Goal: Register for event/course

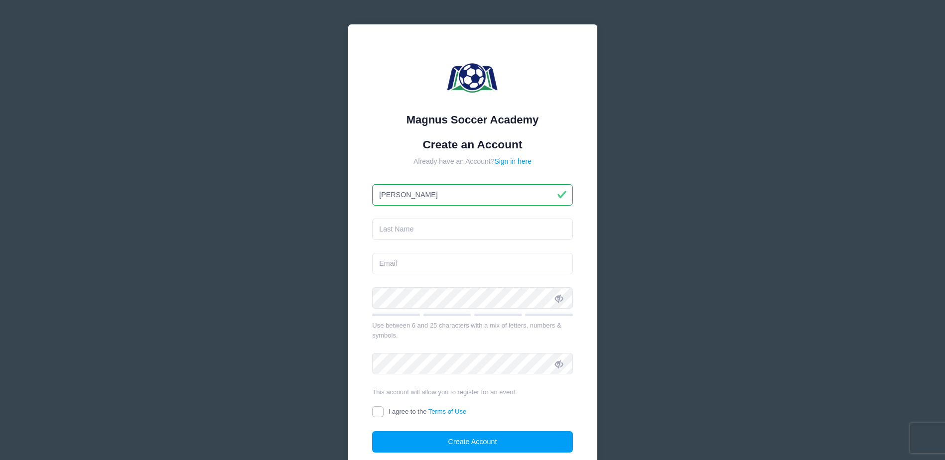
type input "[PERSON_NAME]"
type input "Bark"
type input "tompabark@hotmail.com"
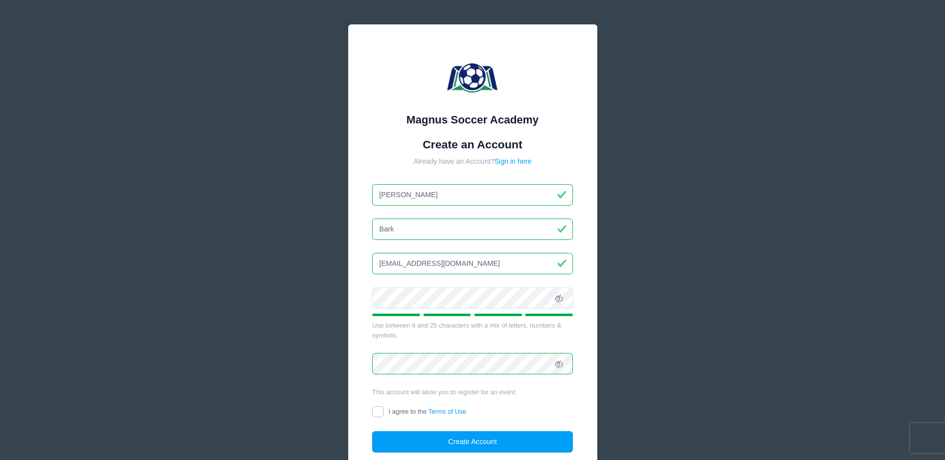
click at [379, 413] on input "I agree to the Terms of Use" at bounding box center [377, 412] width 11 height 11
checkbox input "true"
click at [459, 442] on button "Create Account" at bounding box center [472, 441] width 201 height 21
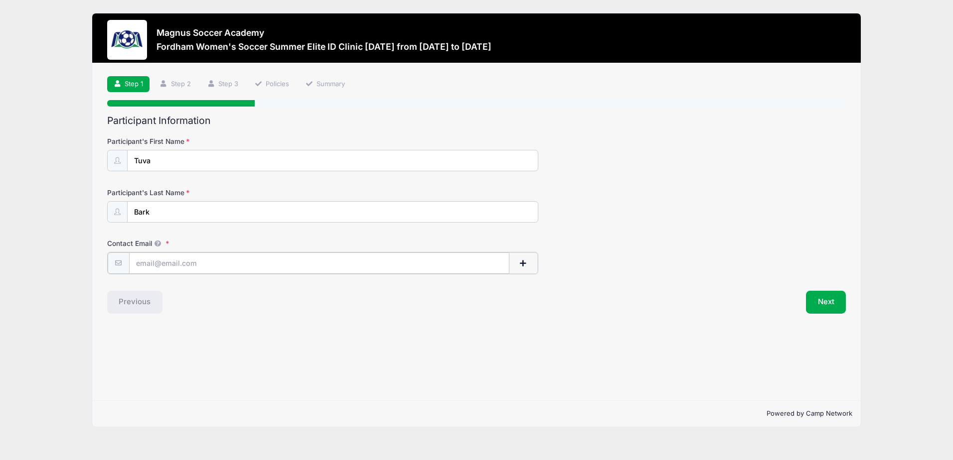
click at [221, 262] on input "Contact Email" at bounding box center [319, 263] width 380 height 21
type input "[EMAIL_ADDRESS][DOMAIN_NAME]"
click at [337, 319] on div "Step 1 /7 Step 1 Step 2 Step 3 Policies Summary Participant Information Partici…" at bounding box center [476, 231] width 768 height 337
click at [829, 304] on button "Next" at bounding box center [826, 301] width 40 height 23
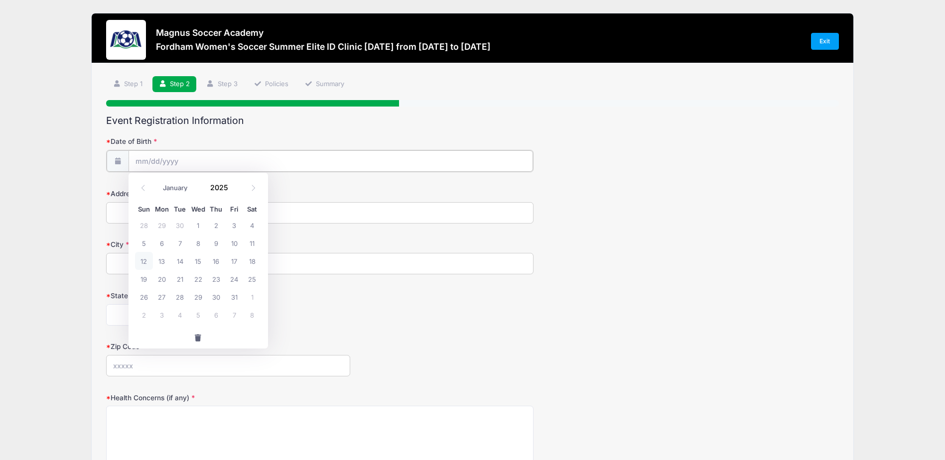
click at [218, 156] on input "Date of Birth" at bounding box center [331, 160] width 405 height 21
click at [143, 186] on icon at bounding box center [142, 188] width 3 height 6
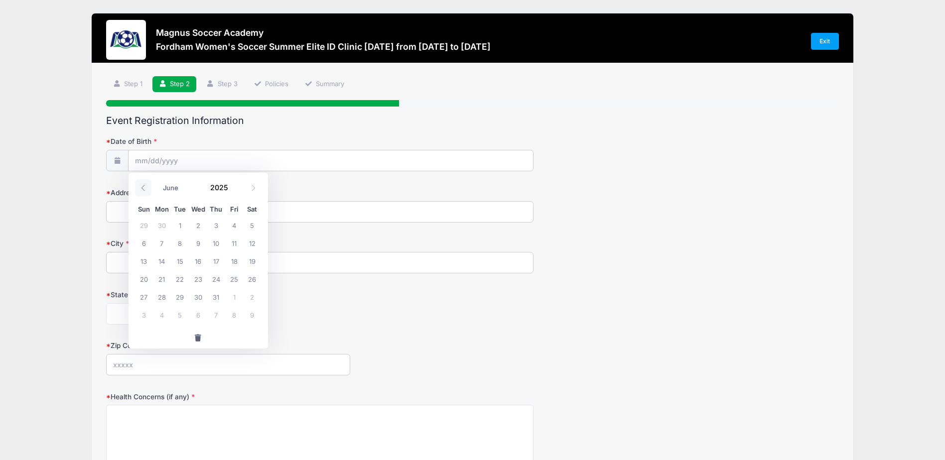
click at [143, 186] on icon at bounding box center [142, 188] width 3 height 6
select select "4"
drag, startPoint x: 143, startPoint y: 186, endPoint x: 221, endPoint y: 190, distance: 78.3
click at [221, 190] on input "2025" at bounding box center [222, 187] width 32 height 15
click at [228, 189] on input "2025" at bounding box center [222, 187] width 32 height 15
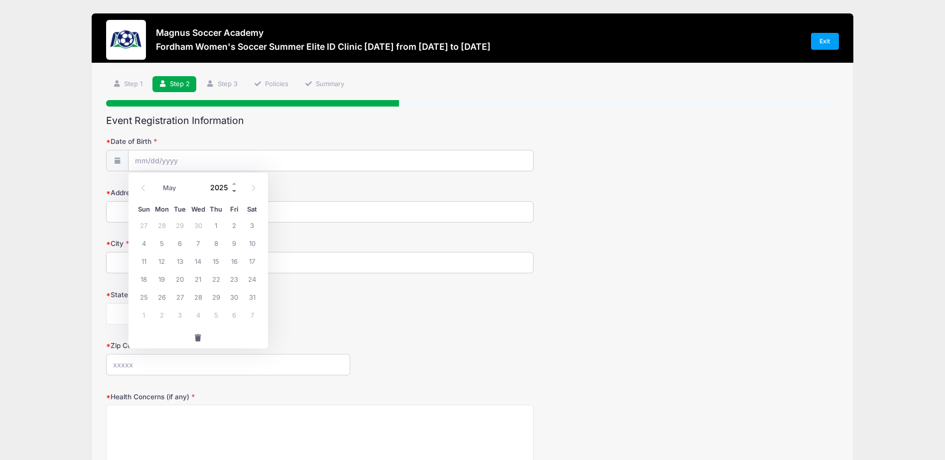
click at [235, 192] on span at bounding box center [234, 190] width 7 height 7
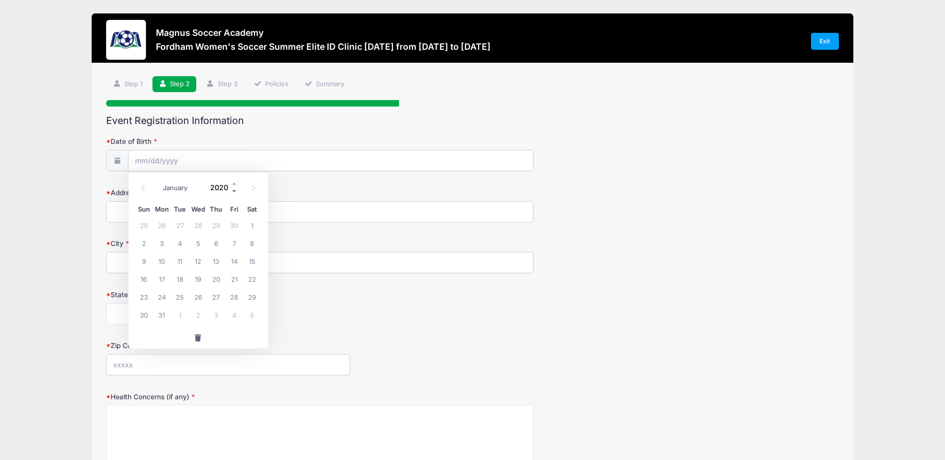
click at [235, 192] on span at bounding box center [234, 190] width 7 height 7
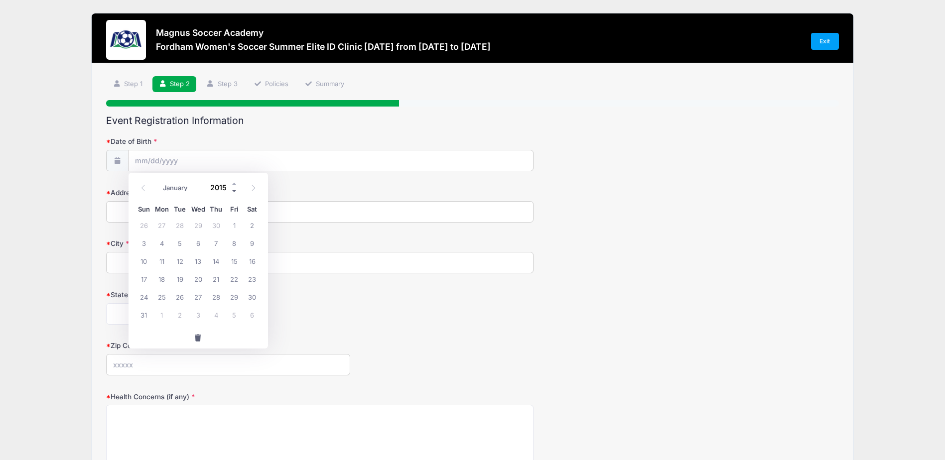
click at [235, 192] on span at bounding box center [234, 190] width 7 height 7
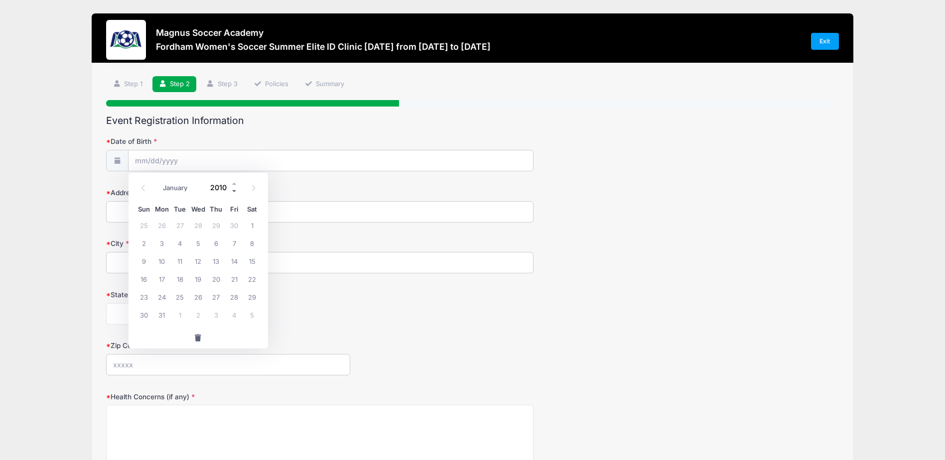
click at [235, 192] on span at bounding box center [234, 190] width 7 height 7
type input "2007"
click at [240, 227] on span "4" at bounding box center [234, 225] width 18 height 18
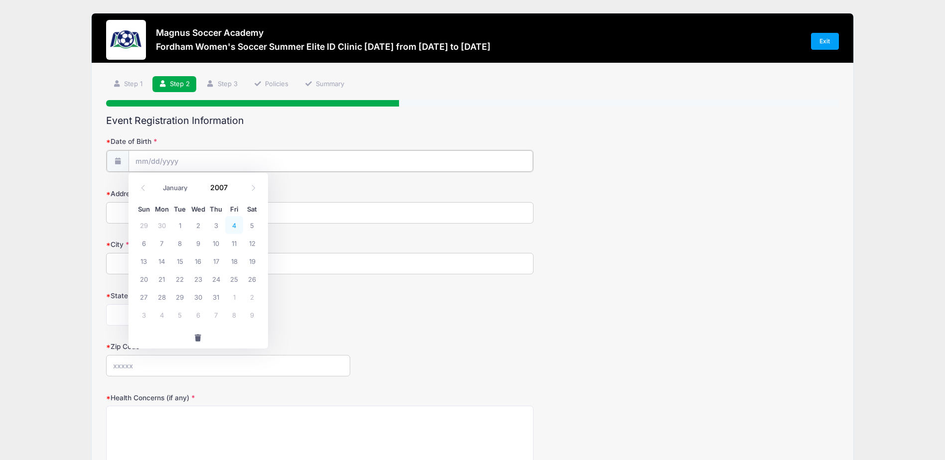
type input "05/04/2007"
click at [196, 156] on input "05/04/2007" at bounding box center [331, 160] width 405 height 21
click at [253, 186] on icon at bounding box center [253, 188] width 6 height 6
select select "5"
click at [159, 249] on span "4" at bounding box center [162, 243] width 18 height 18
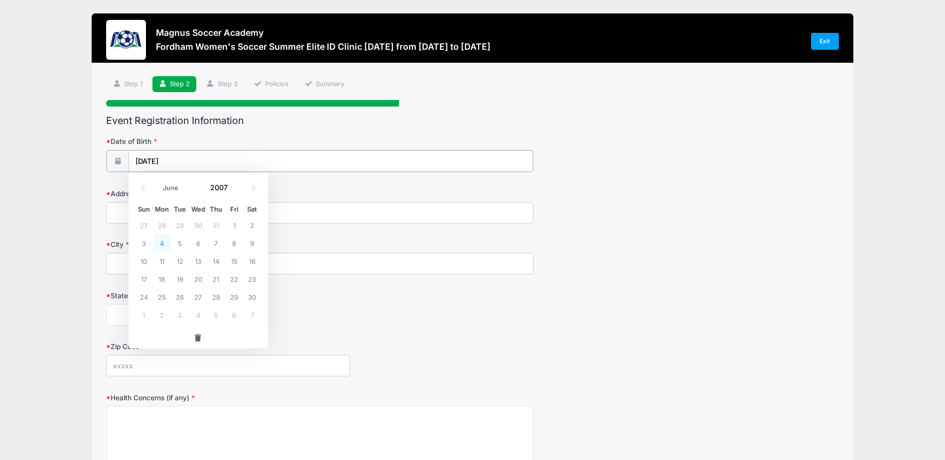
type input "06/04/2007"
click at [186, 208] on input "Address" at bounding box center [319, 211] width 427 height 21
type input "Sörbyallen 45"
type input "Orebro"
type input "70217"
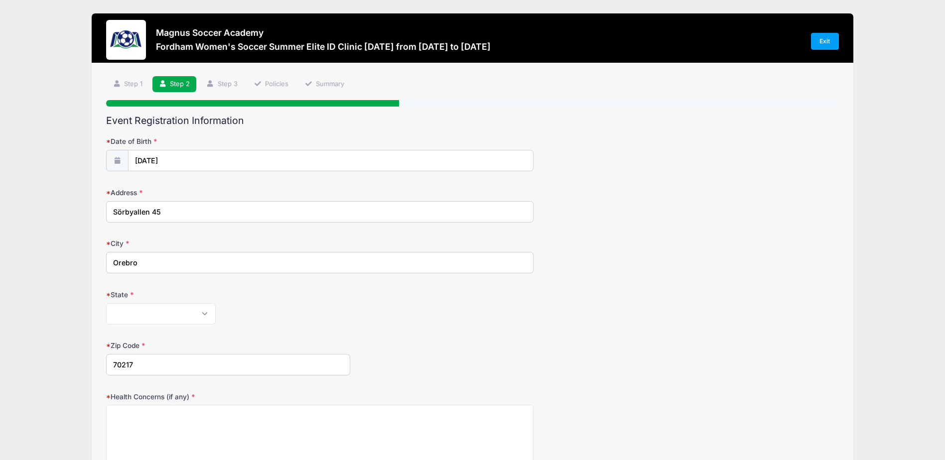
click at [120, 211] on input "Sörbyallen 45" at bounding box center [319, 211] width 427 height 21
type input "Sorbyallen 45"
click at [165, 314] on select "Alabama Alaska American Samoa Arizona Arkansas Armed Forces Africa Armed Forces…" at bounding box center [161, 313] width 110 height 21
select select "SC"
click at [285, 321] on div "Alabama Alaska American Samoa Arizona Arkansas Armed Forces Africa Armed Forces…" at bounding box center [319, 313] width 427 height 21
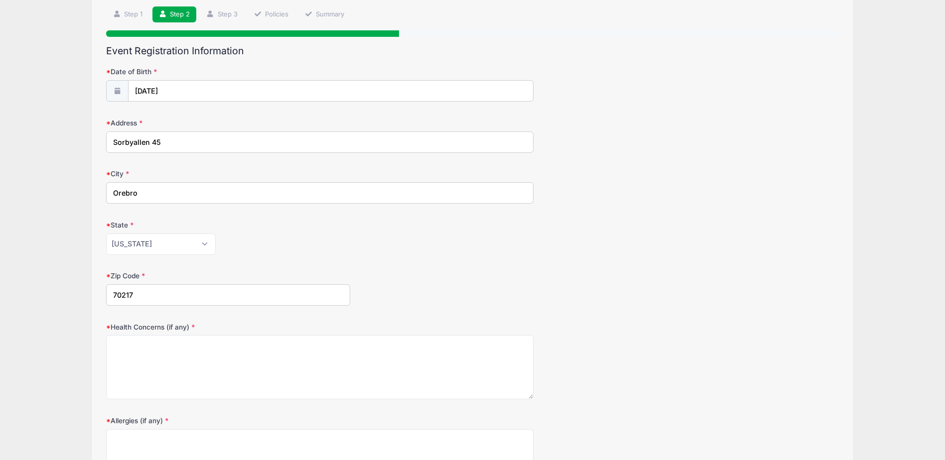
scroll to position [70, 0]
click at [203, 244] on select "Alabama Alaska American Samoa Arizona Arkansas Armed Forces Africa Armed Forces…" at bounding box center [161, 243] width 110 height 21
click at [106, 233] on select "Alabama Alaska American Samoa Arizona Arkansas Armed Forces Africa Armed Forces…" at bounding box center [161, 243] width 110 height 21
click at [410, 302] on div "Zip Code 70217" at bounding box center [472, 288] width 732 height 35
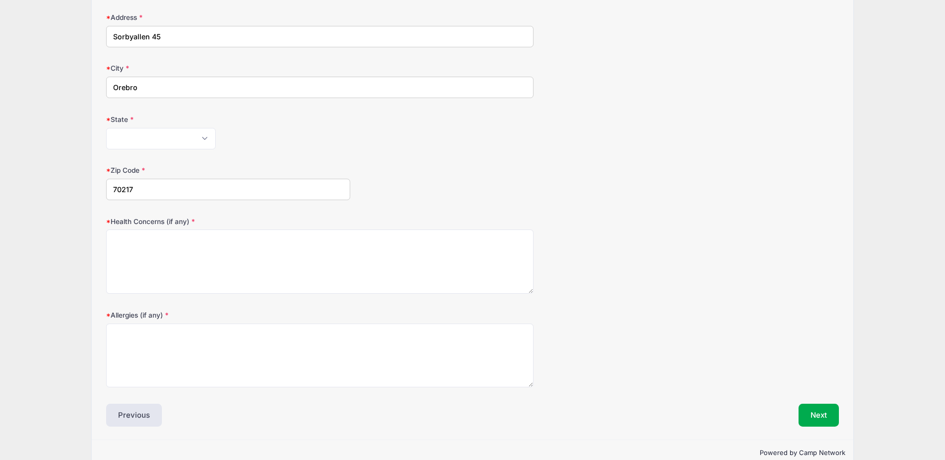
scroll to position [195, 0]
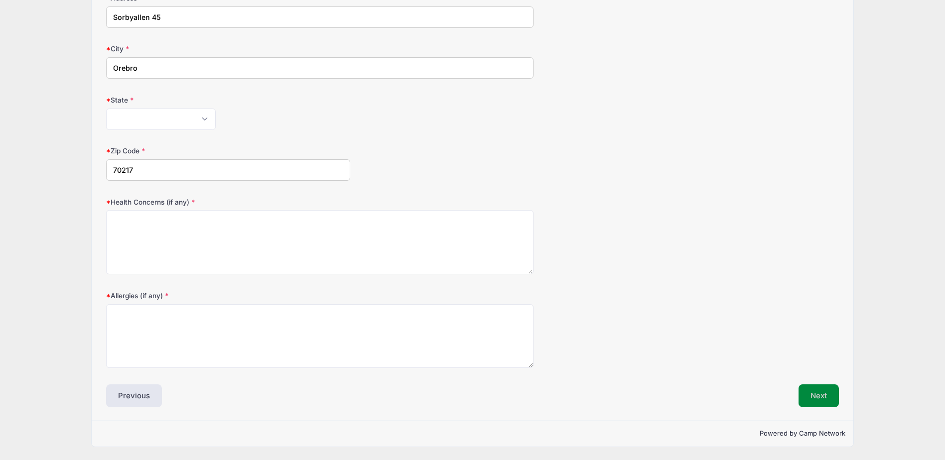
click at [811, 399] on button "Next" at bounding box center [819, 396] width 40 height 23
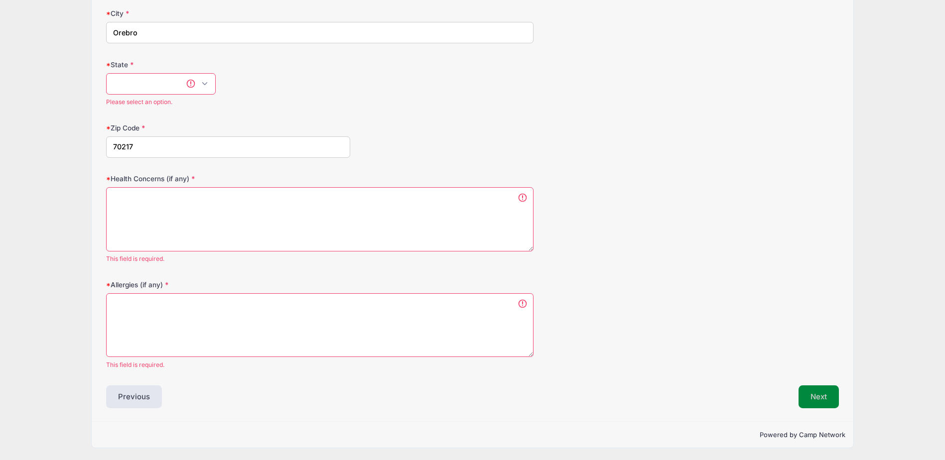
scroll to position [231, 0]
click at [203, 83] on select "Alabama Alaska American Samoa Arizona Arkansas Armed Forces Africa Armed Forces…" at bounding box center [161, 82] width 110 height 21
select select "XX"
click at [106, 84] on select "Alabama Alaska American Samoa Arizona Arkansas Armed Forces Africa Armed Forces…" at bounding box center [161, 82] width 110 height 21
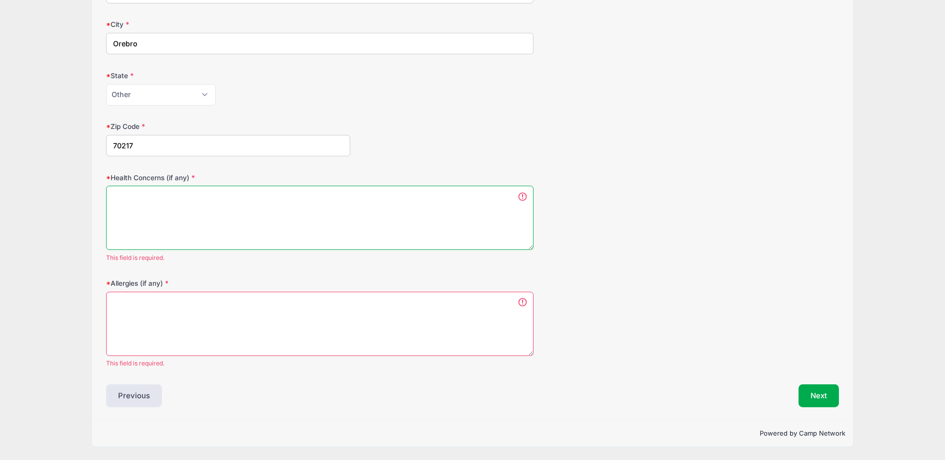
click at [265, 221] on textarea "Health Concerns (if any)" at bounding box center [319, 218] width 427 height 64
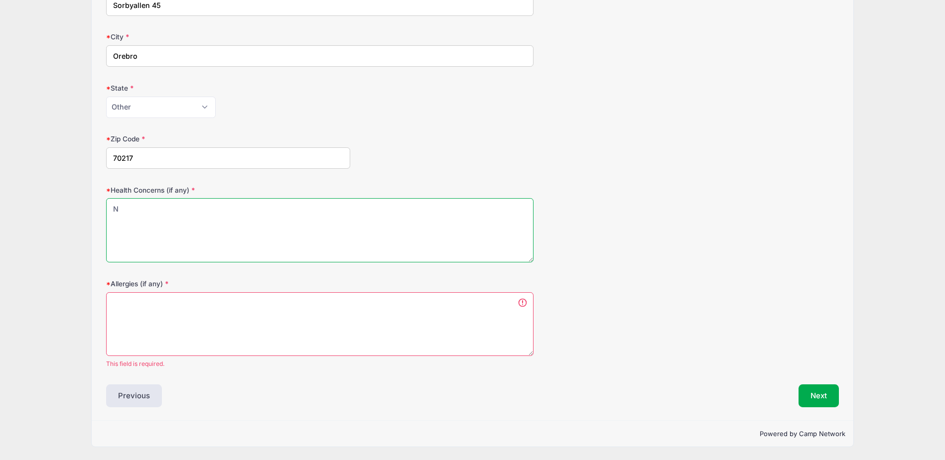
scroll to position [207, 0]
type textarea "No"
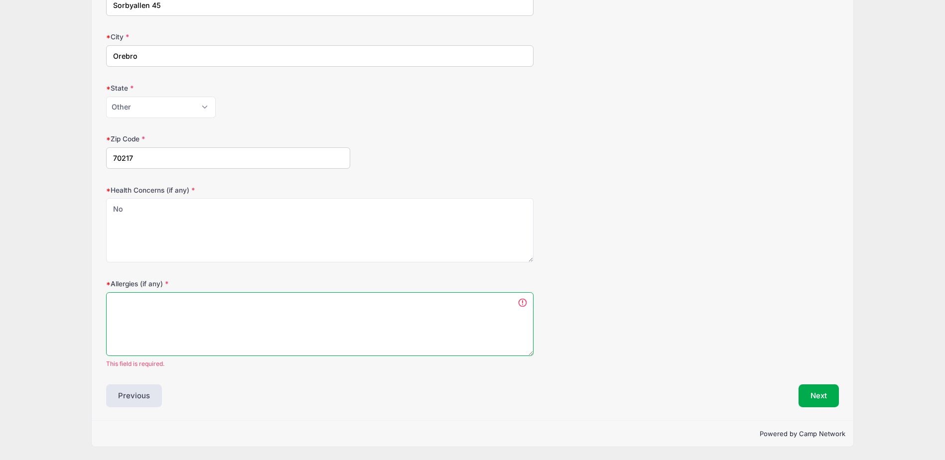
click at [209, 317] on textarea "Allergies (if any)" at bounding box center [319, 324] width 427 height 64
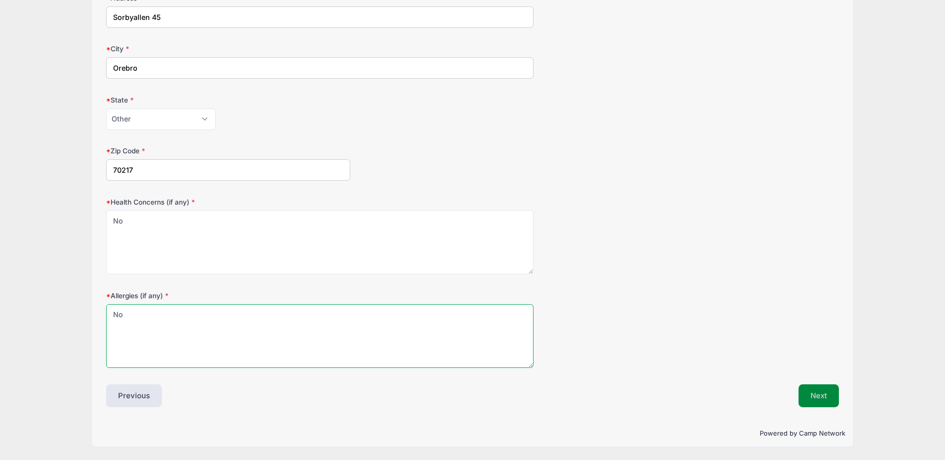
type textarea "No"
click at [823, 400] on button "Next" at bounding box center [819, 396] width 40 height 23
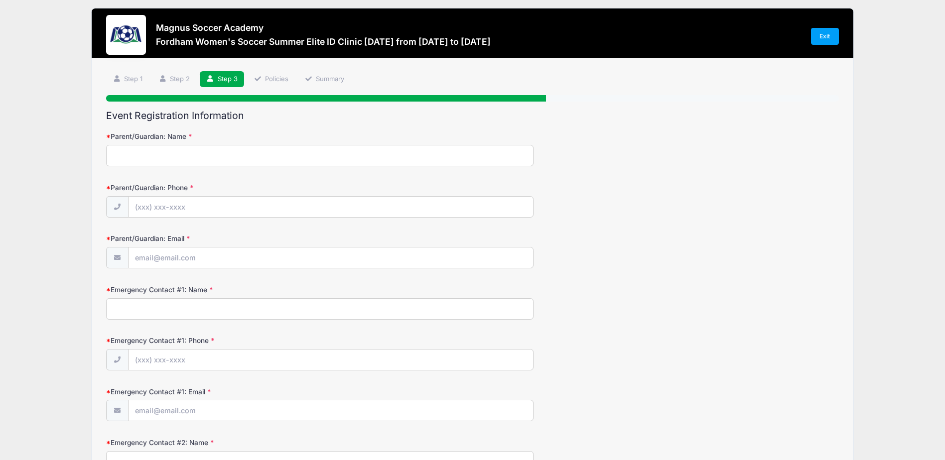
scroll to position [0, 0]
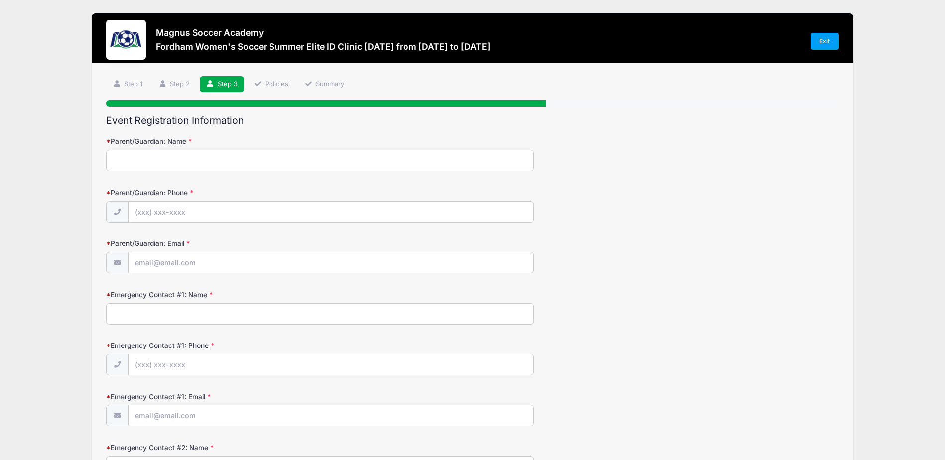
click at [203, 157] on input "Parent/Guardian: Name" at bounding box center [319, 160] width 427 height 21
type input "Tomas Bark"
click at [220, 212] on input "Parent/Guardian: Phone" at bounding box center [331, 212] width 405 height 21
type input "(467) 208-2021"
drag, startPoint x: 210, startPoint y: 211, endPoint x: 131, endPoint y: 214, distance: 78.8
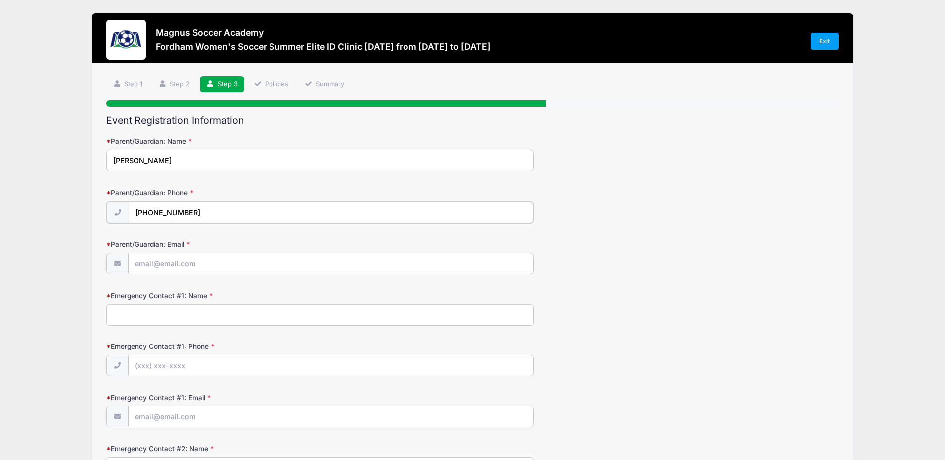
click at [131, 214] on input "(467) 208-2021" at bounding box center [331, 212] width 405 height 21
type input "+"
type input "(457) 208-3021"
click at [220, 210] on input "(457) 208-3021" at bounding box center [331, 212] width 405 height 21
drag, startPoint x: 220, startPoint y: 210, endPoint x: 120, endPoint y: 228, distance: 101.2
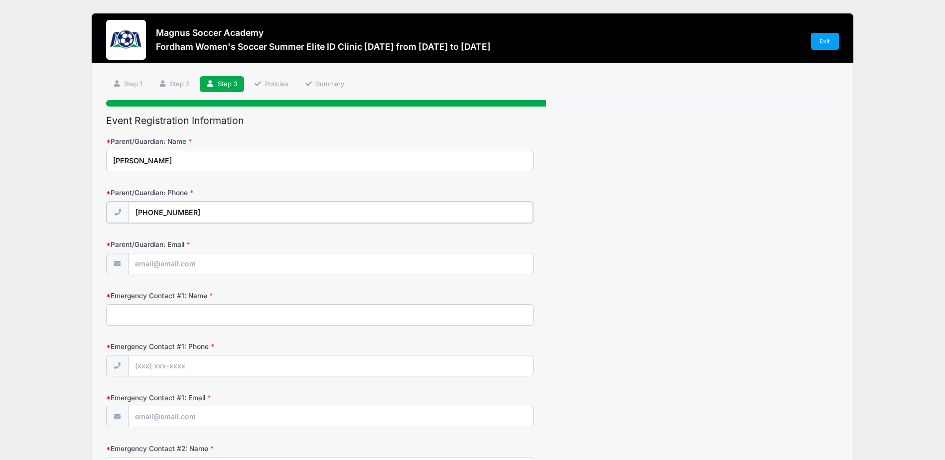
click at [171, 264] on input "Parent/Guardian: Email" at bounding box center [331, 263] width 405 height 21
type input "tompabark@hotmail.com"
click at [188, 317] on input "Emergency Contact #1: Name" at bounding box center [319, 313] width 427 height 21
type input "Tomas"
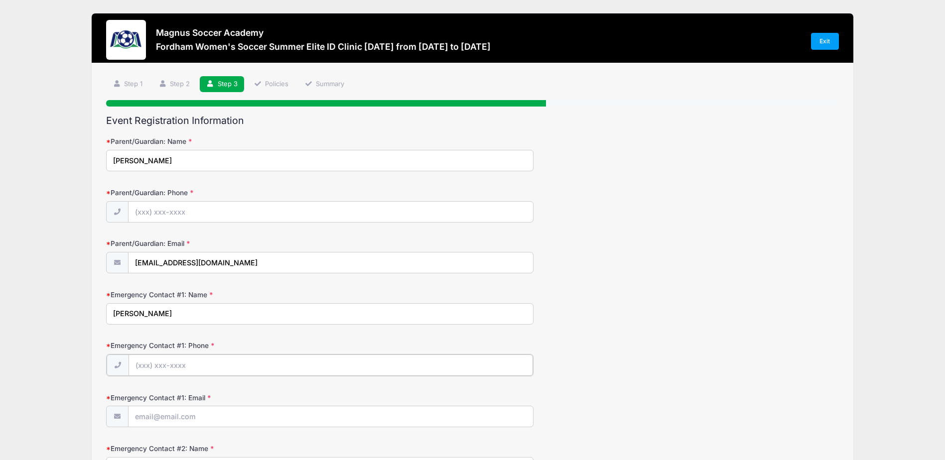
click at [200, 374] on input "Emergency Contact #1: Phone" at bounding box center [331, 365] width 405 height 21
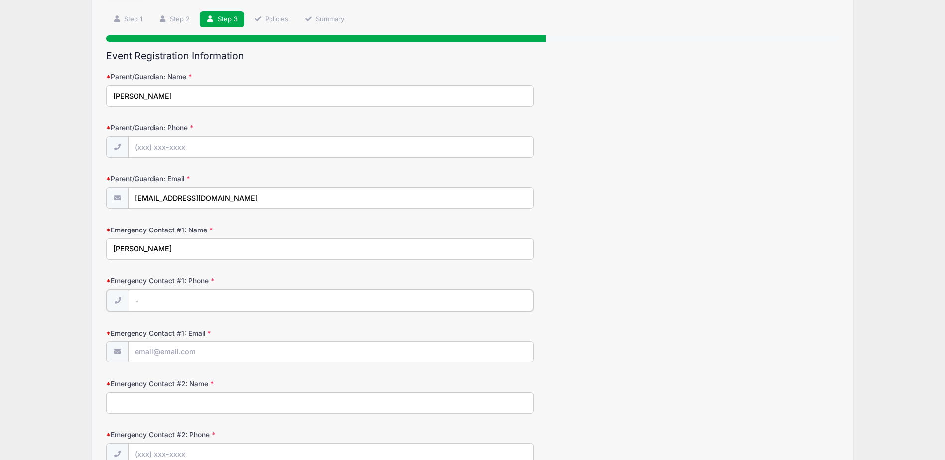
scroll to position [73, 0]
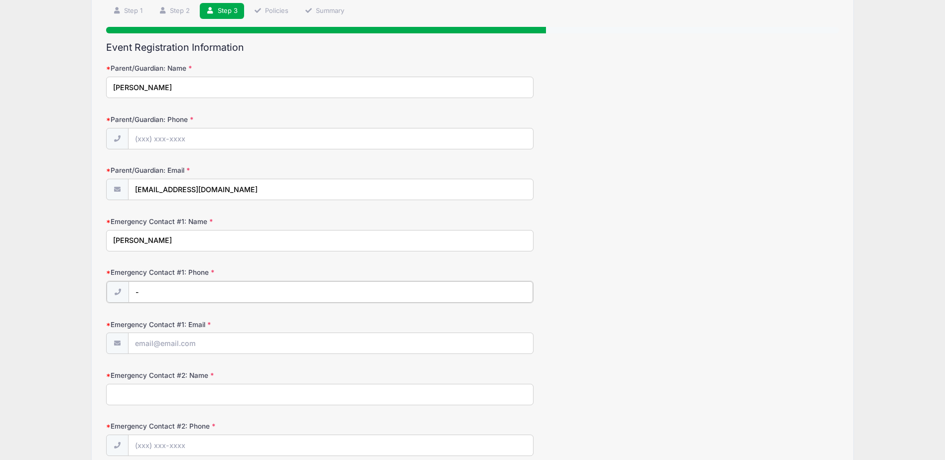
type input "-"
click at [187, 351] on input "Emergency Contact #1: Email" at bounding box center [331, 342] width 405 height 21
type input "tompabark@hotmail.com"
click at [205, 391] on input "Emergency Contact #2: Name" at bounding box center [319, 393] width 427 height 21
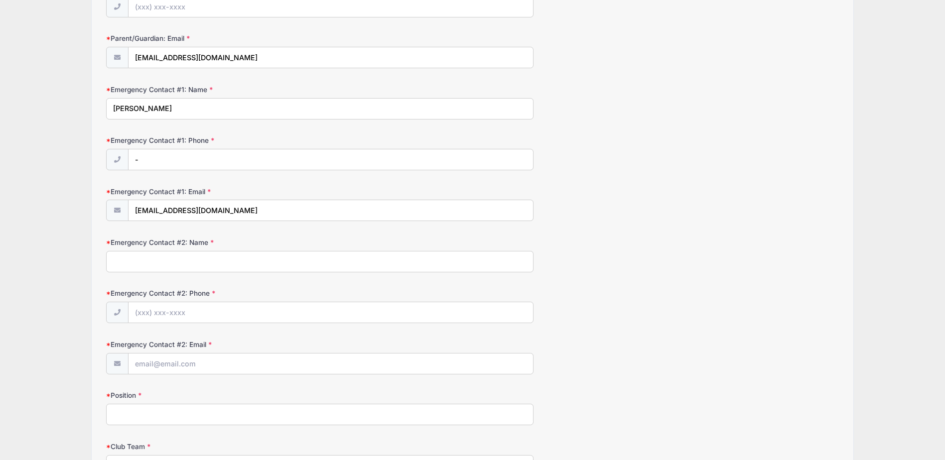
scroll to position [206, 0]
type input "Lina"
type input "-"
type input "SKALISKVINNAN@HOTMAIL.COM"
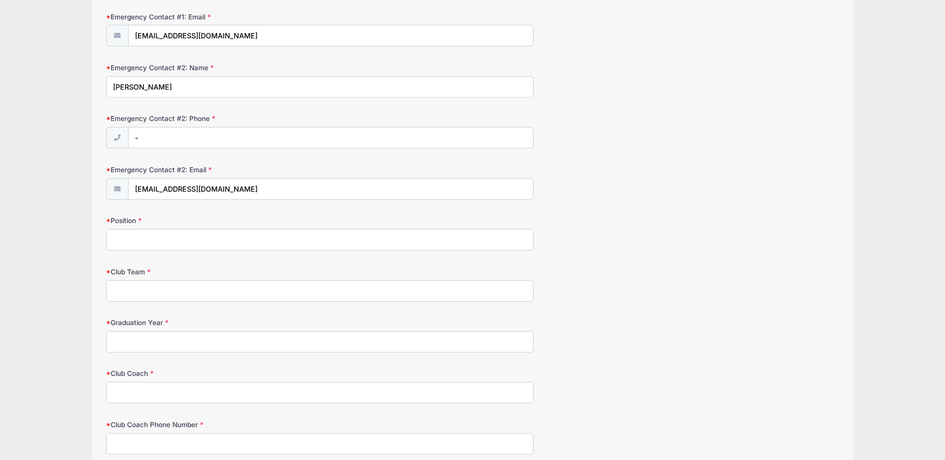
scroll to position [389, 0]
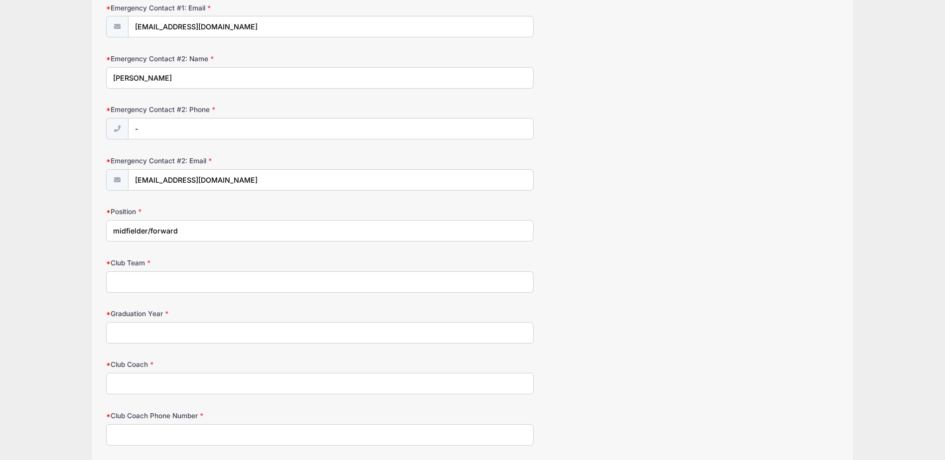
type input "midfielder/forward"
type input "KIF Orebro"
type input "2026"
type input "-"
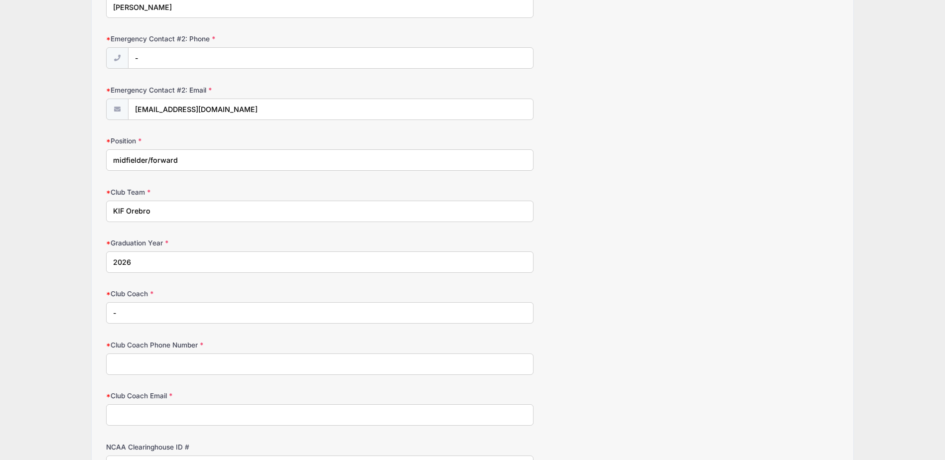
scroll to position [467, 0]
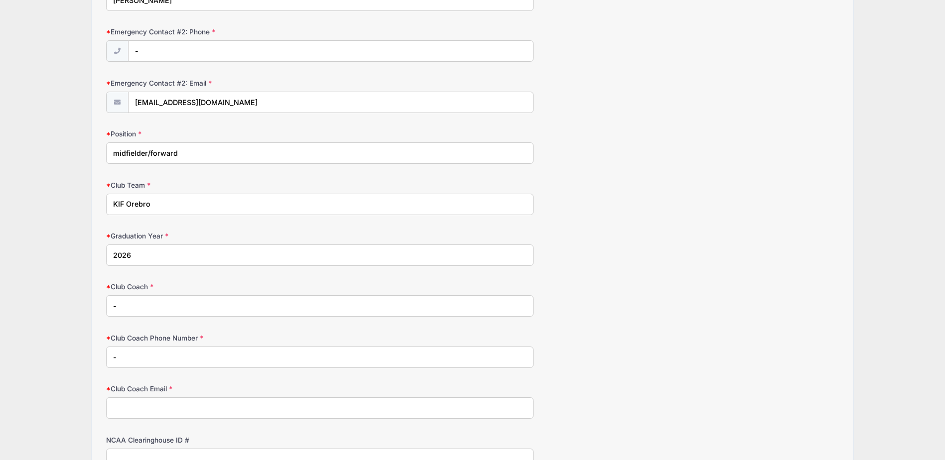
type input "-"
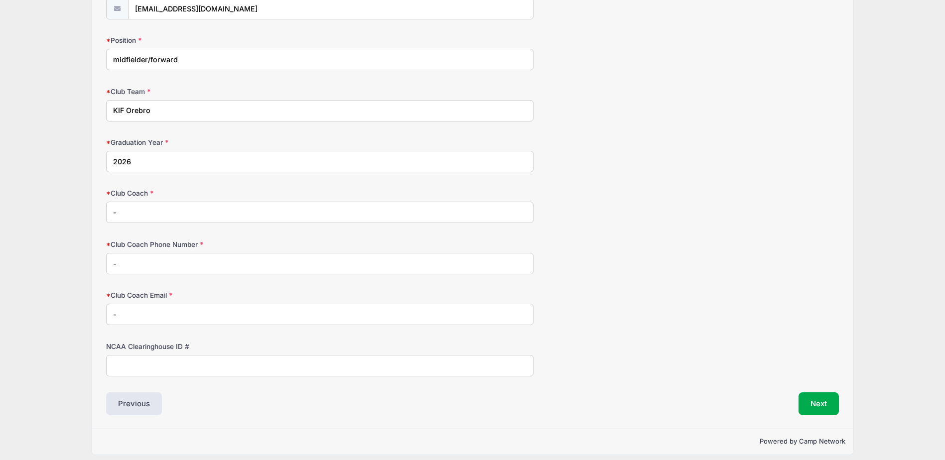
scroll to position [568, 0]
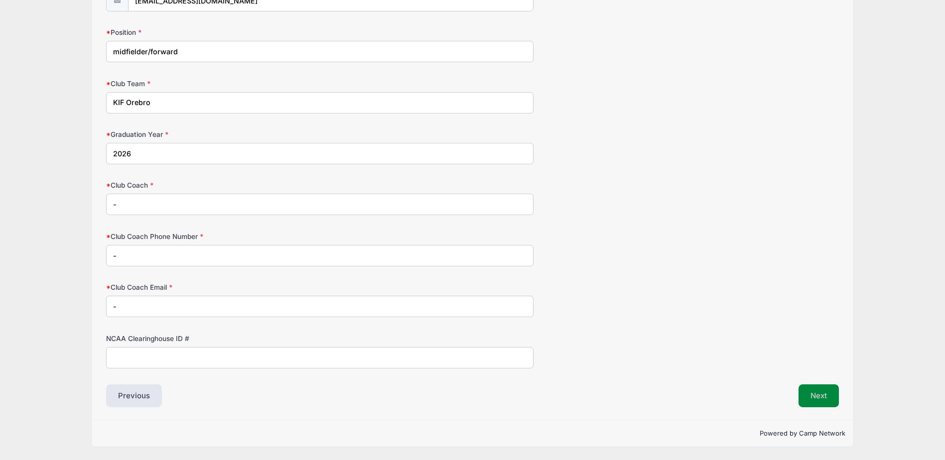
type input "-"
click at [819, 397] on button "Next" at bounding box center [819, 396] width 40 height 23
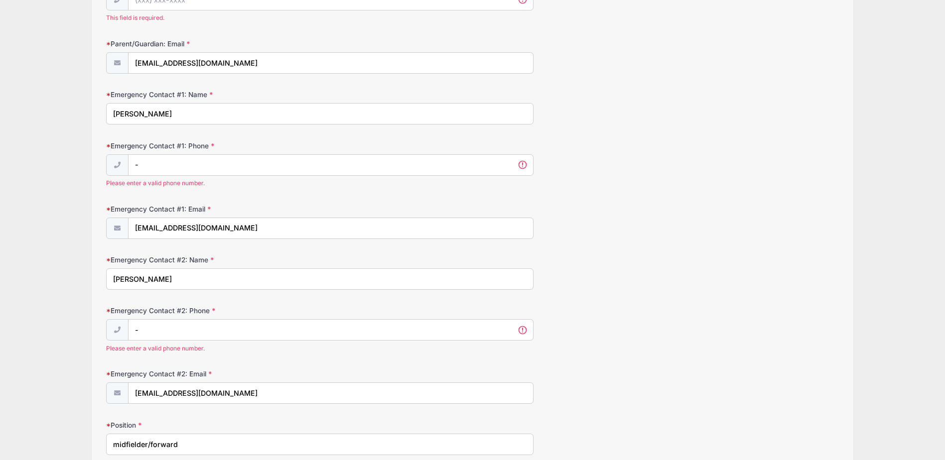
scroll to position [137, 0]
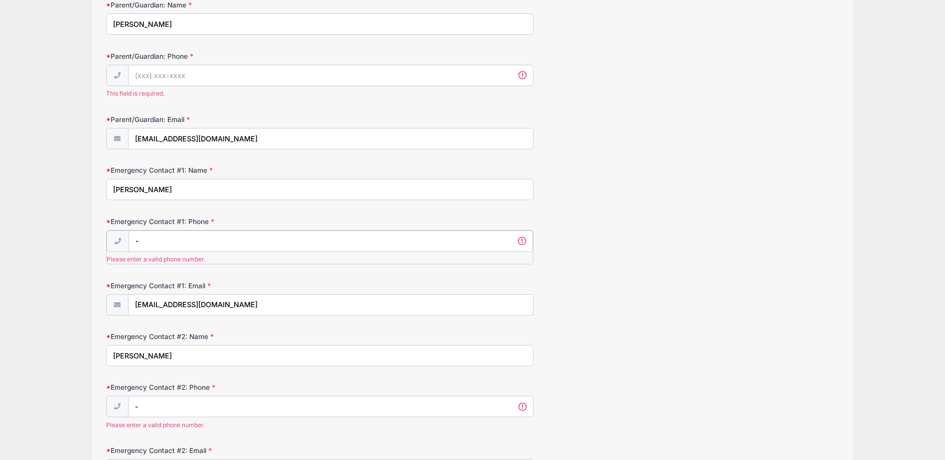
click at [282, 242] on input "-" at bounding box center [331, 241] width 405 height 21
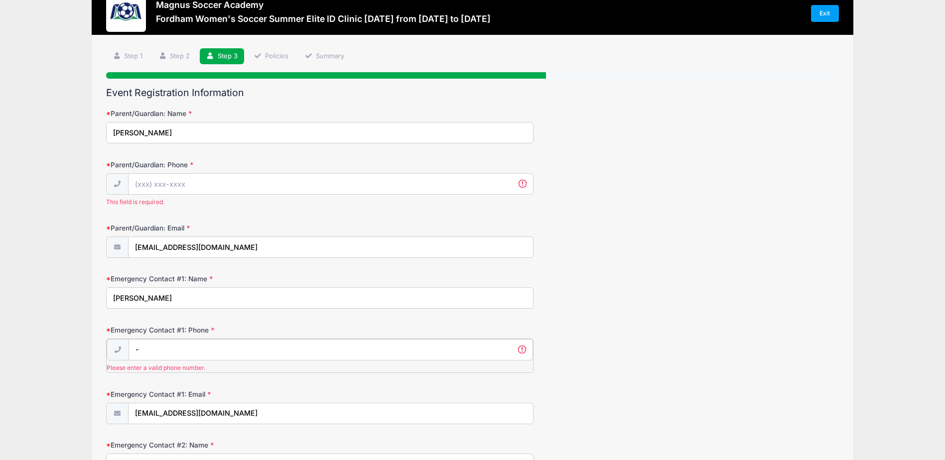
scroll to position [52, 0]
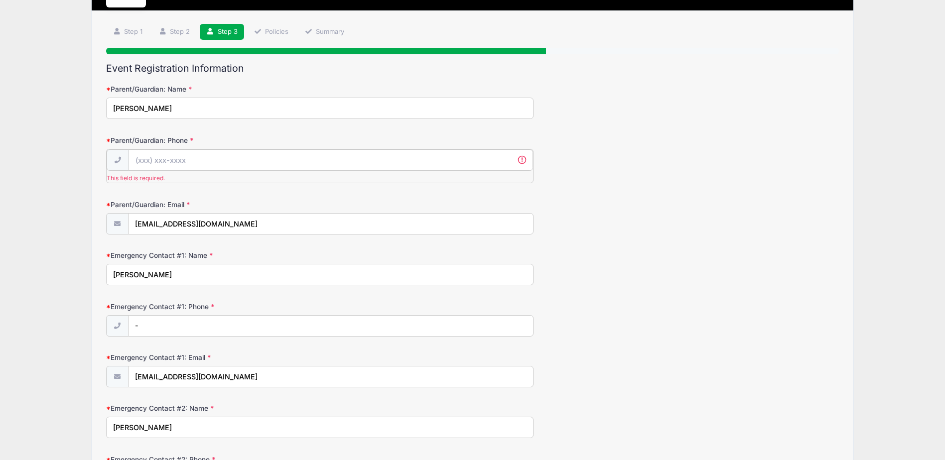
click at [217, 160] on input "Parent/Guardian: Phone" at bounding box center [331, 159] width 405 height 21
paste input "(033) 222-0570"
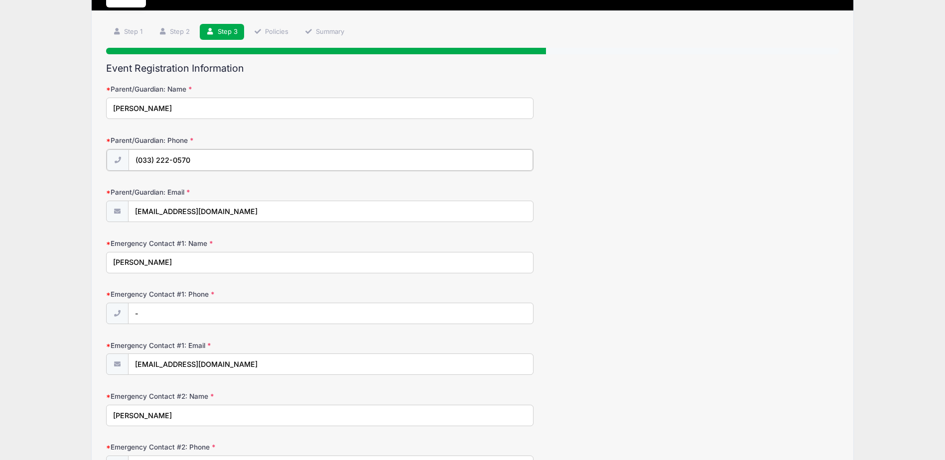
scroll to position [51, 0]
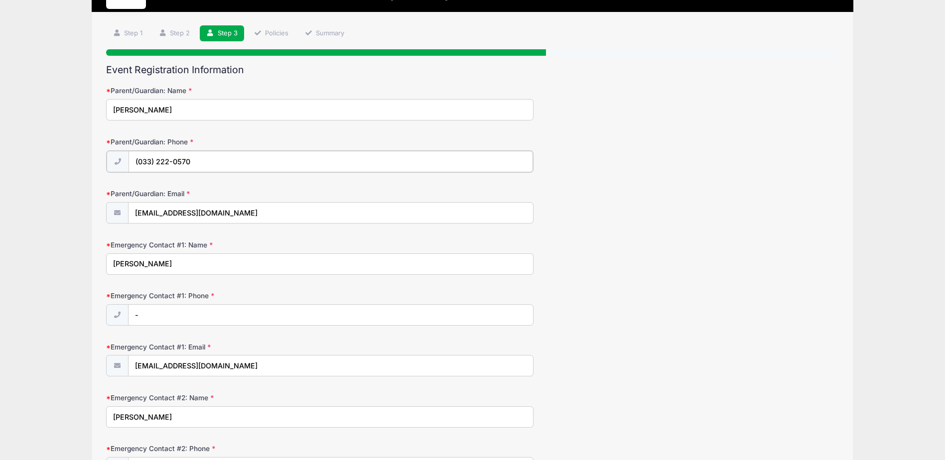
click at [227, 151] on input "(033) 222-0570" at bounding box center [331, 161] width 405 height 21
drag, startPoint x: 224, startPoint y: 156, endPoint x: 97, endPoint y: 168, distance: 127.6
type input "(972) 806-1496"
drag, startPoint x: 192, startPoint y: 161, endPoint x: 119, endPoint y: 169, distance: 73.2
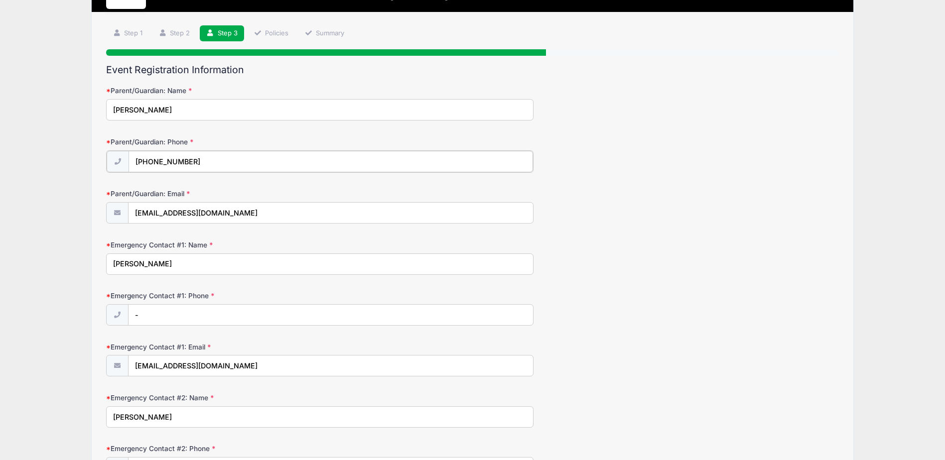
click at [119, 169] on div "(972) 806-1496" at bounding box center [319, 161] width 427 height 22
click at [181, 316] on input "-" at bounding box center [331, 314] width 405 height 21
paste input "(972) 806-1496"
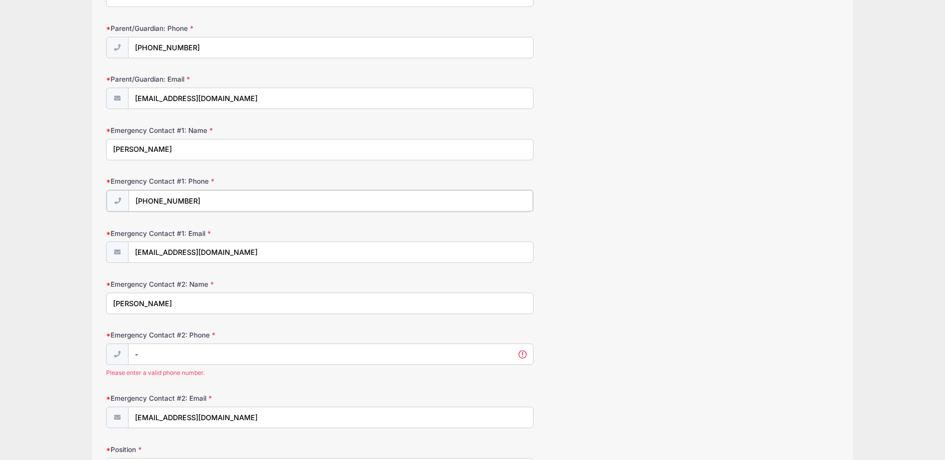
scroll to position [170, 0]
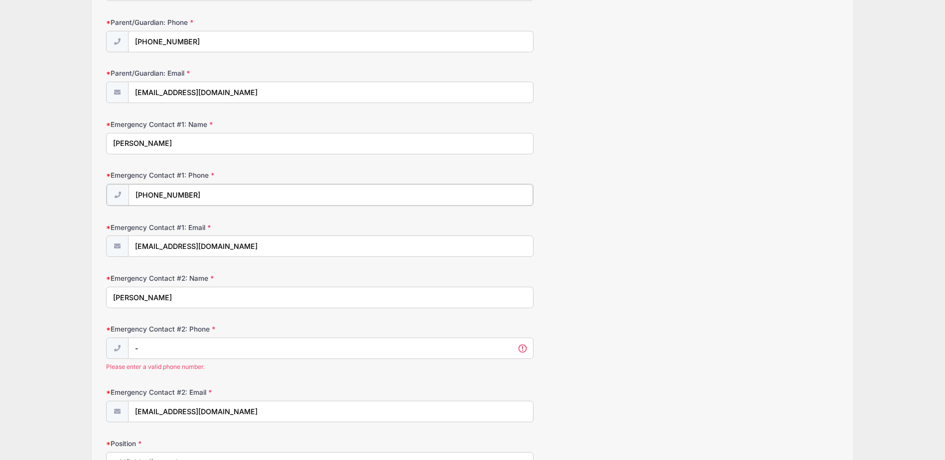
type input "(972) 806-1496"
click at [257, 354] on input "-" at bounding box center [331, 347] width 405 height 21
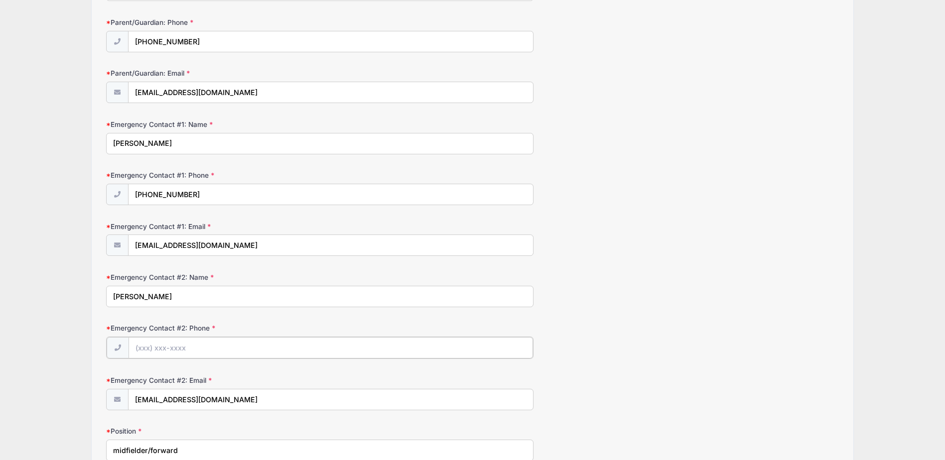
paste input "(972) 806-1496"
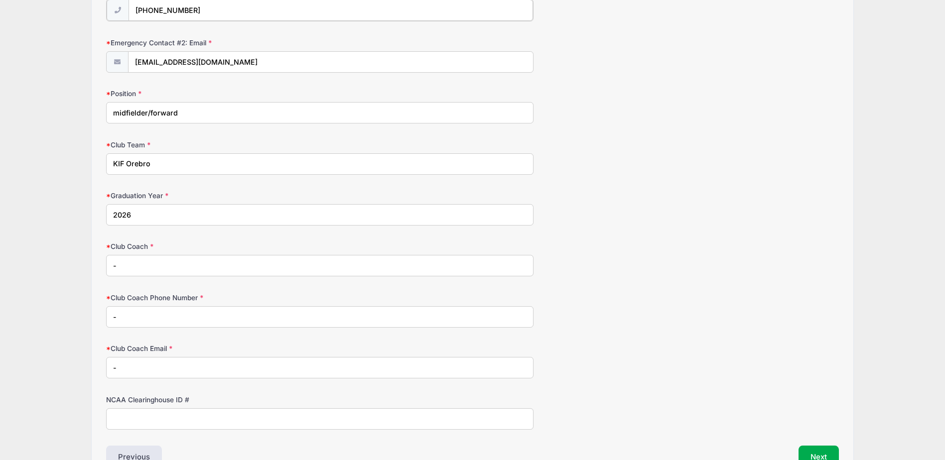
scroll to position [569, 0]
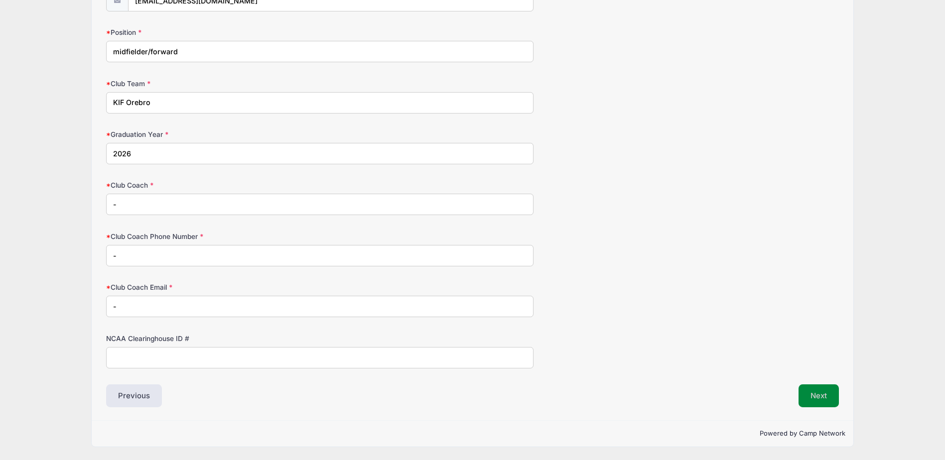
type input "(972) 806-1496"
click at [814, 396] on button "Next" at bounding box center [819, 396] width 40 height 23
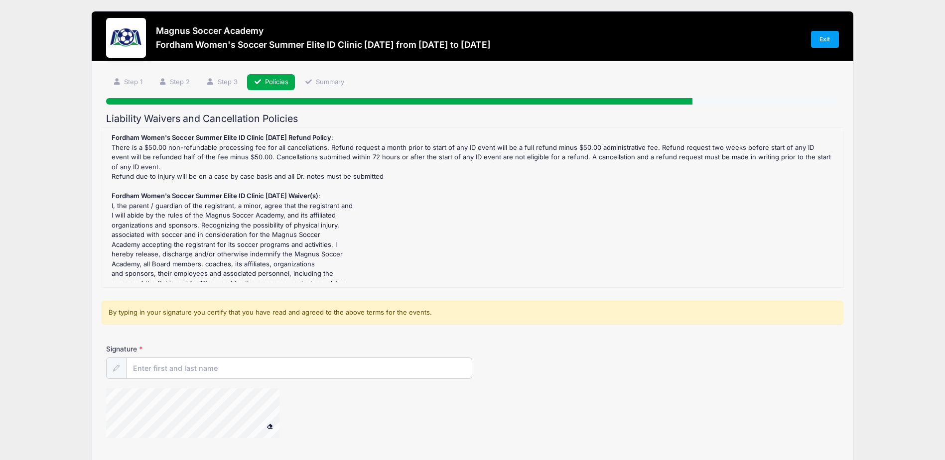
scroll to position [0, 0]
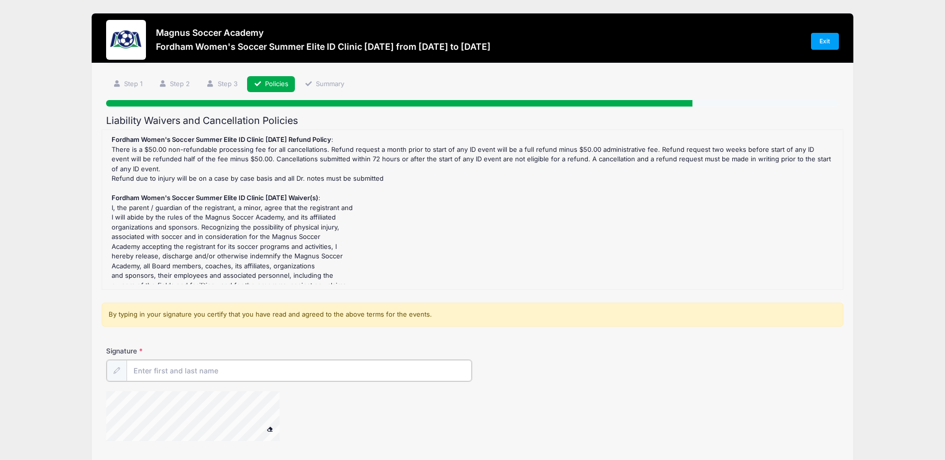
click at [239, 366] on input "Signature" at bounding box center [299, 370] width 345 height 21
type input "Tomas Bark"
click at [369, 338] on form "Fordham Women's Soccer Summer Elite ID Clinic October 19th, 2025 Refund Policy …" at bounding box center [472, 290] width 732 height 320
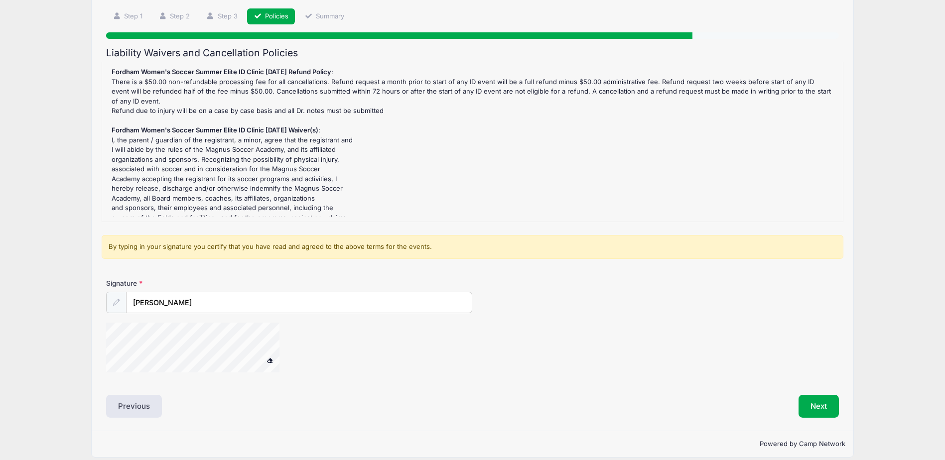
scroll to position [78, 0]
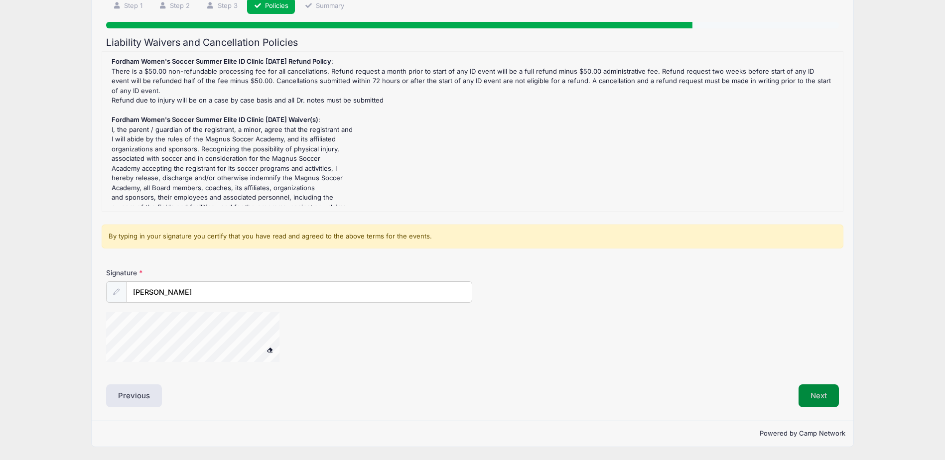
click at [814, 395] on button "Next" at bounding box center [819, 396] width 40 height 23
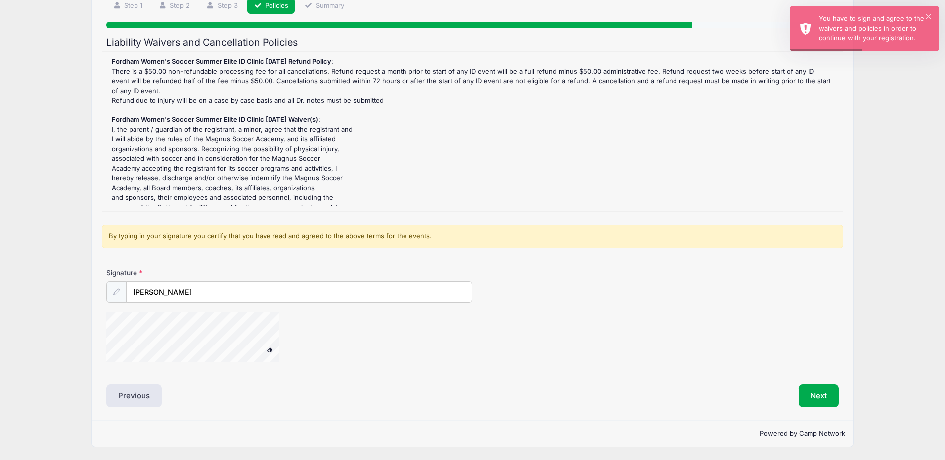
scroll to position [35, 0]
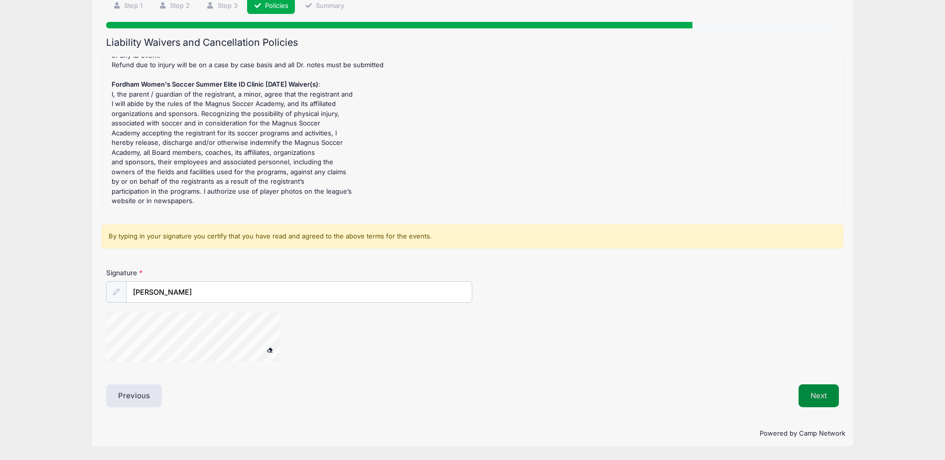
click at [812, 399] on button "Next" at bounding box center [819, 396] width 40 height 23
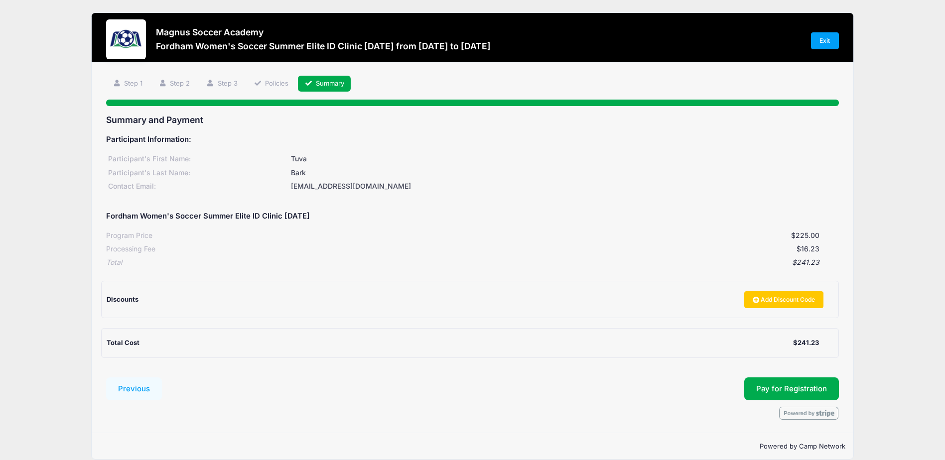
scroll to position [0, 0]
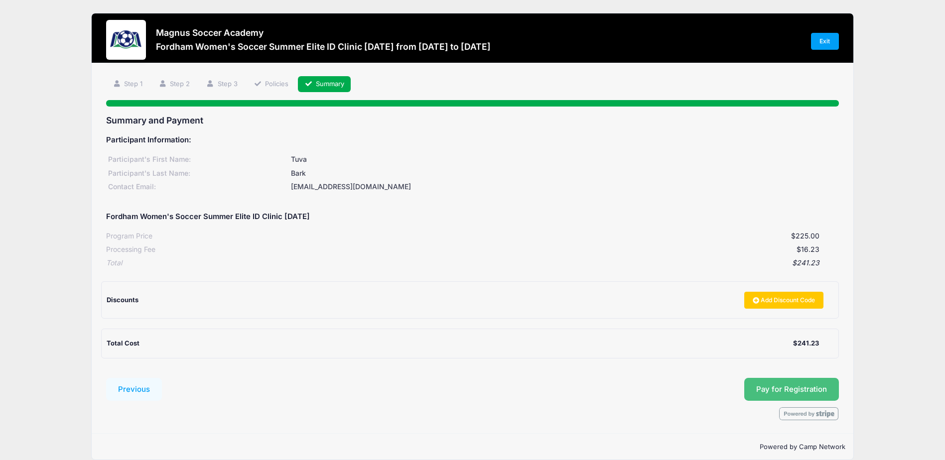
click at [794, 391] on button "Pay for Registration" at bounding box center [791, 389] width 95 height 23
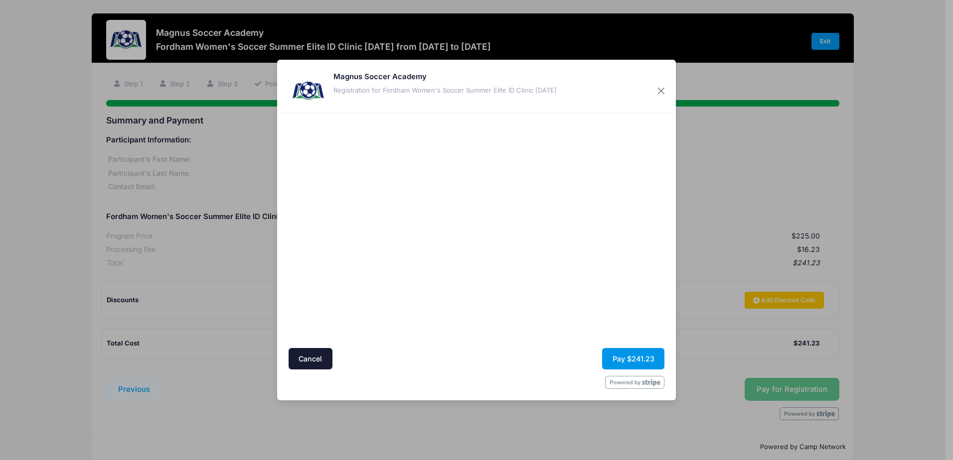
click at [628, 359] on button "Pay $241.23" at bounding box center [633, 358] width 62 height 21
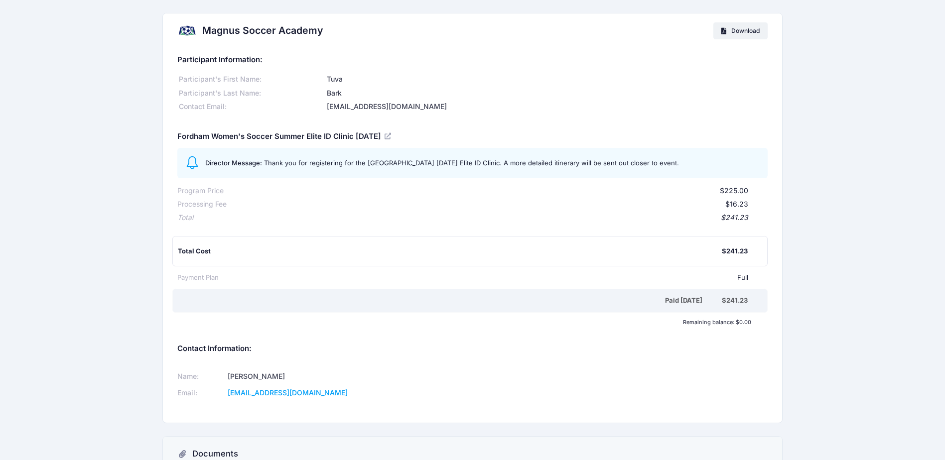
click at [770, 170] on div "Participant Information: Participant's First Name: Tuva Participant's Last Name…" at bounding box center [472, 235] width 619 height 375
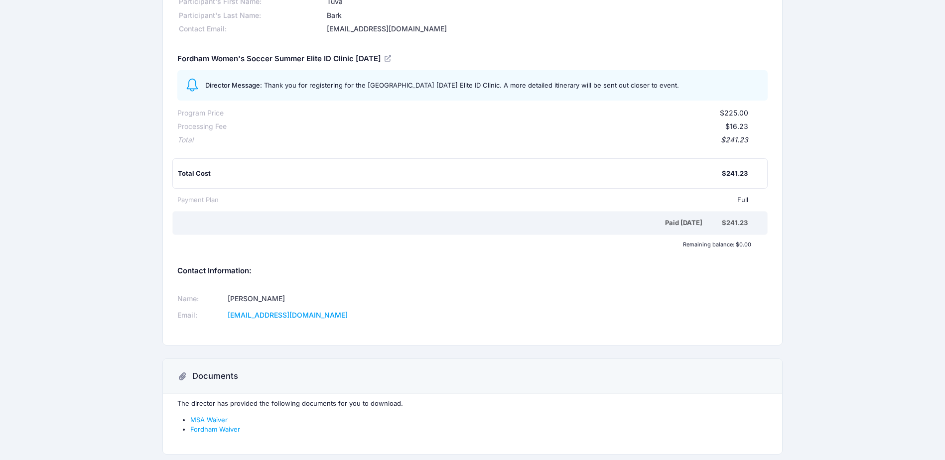
scroll to position [92, 0]
